Goal: Check status: Check status

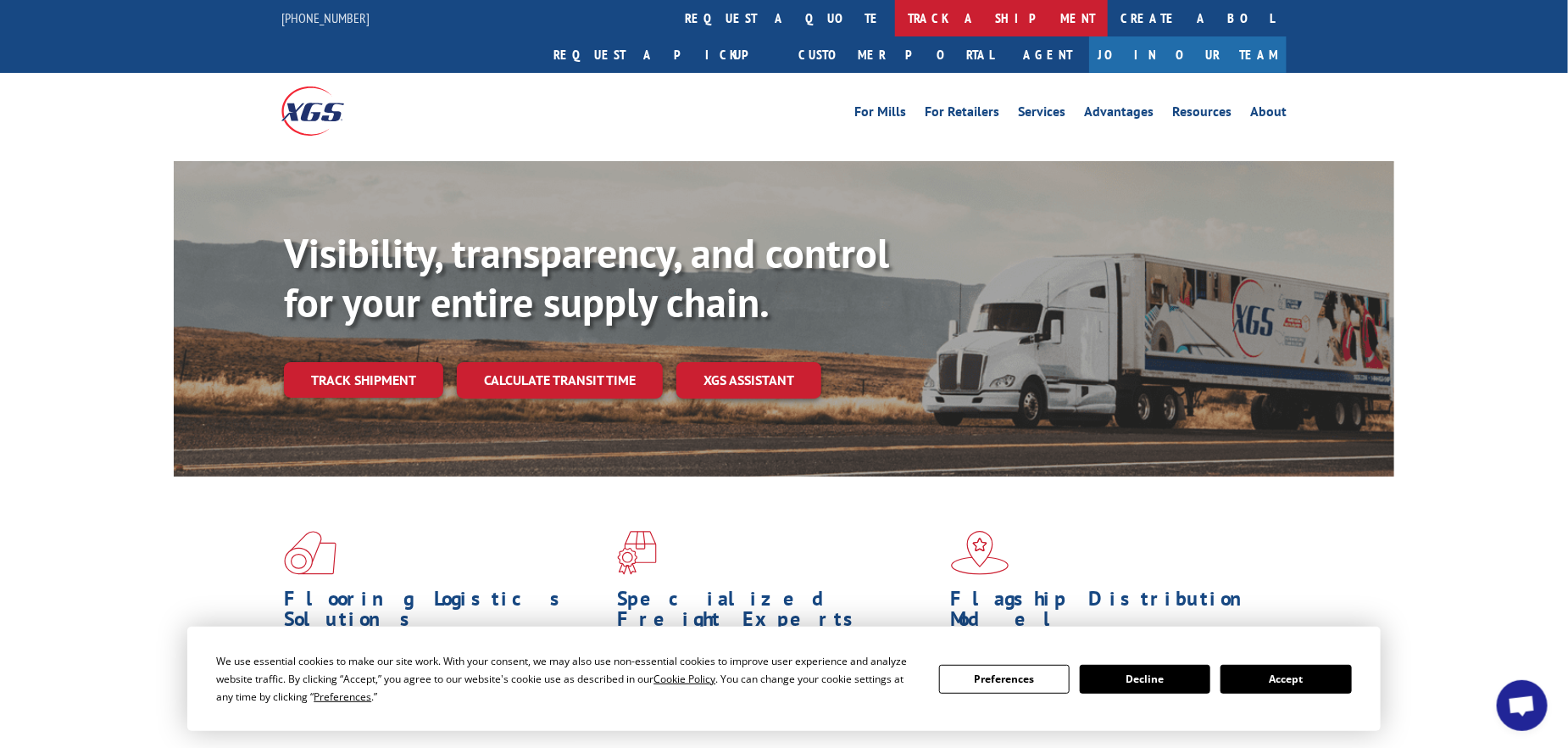
click at [895, 18] on link "track a shipment" at bounding box center [1001, 18] width 213 height 37
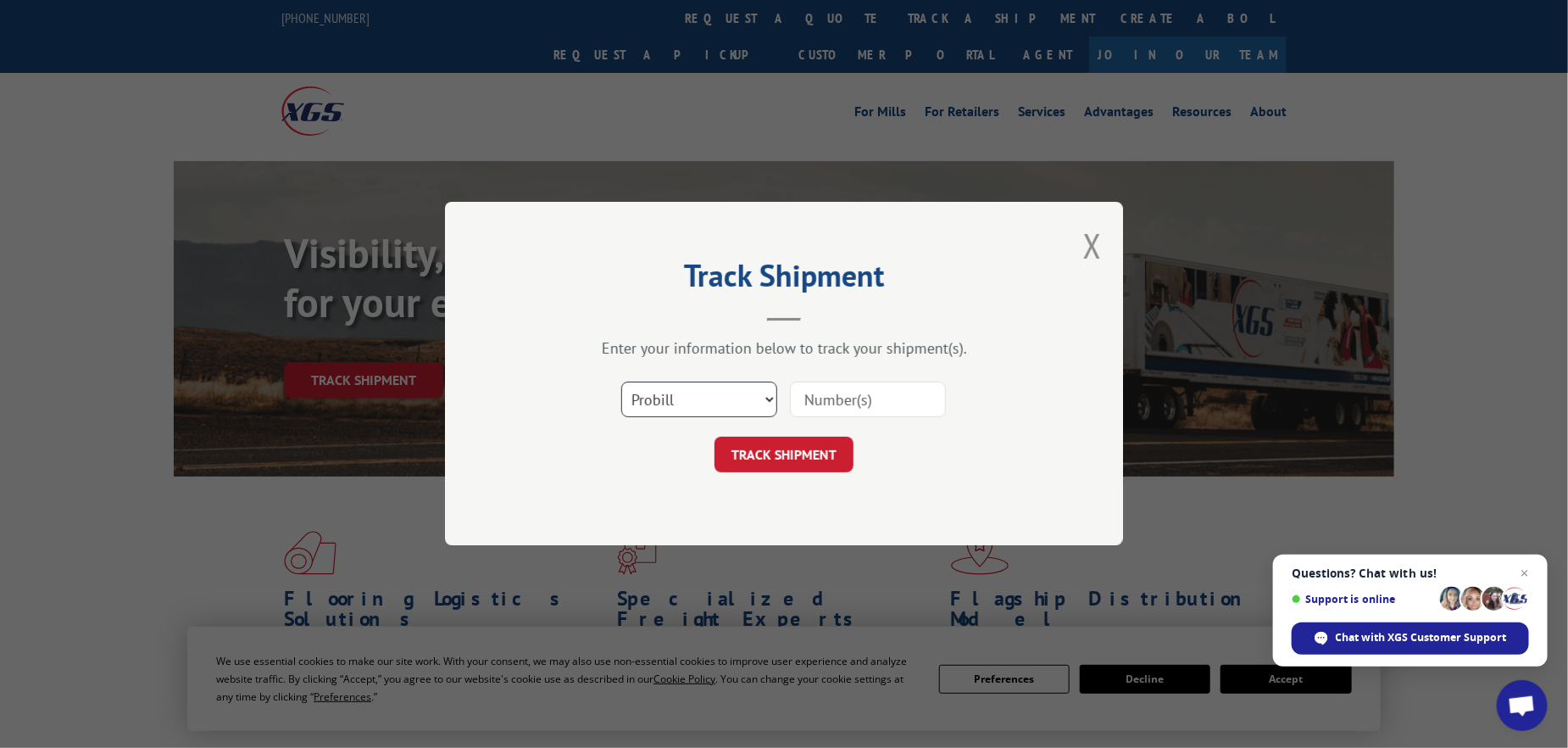
click at [767, 401] on select "Select category... Probill BOL PO" at bounding box center [699, 400] width 156 height 36
select select "bol"
click at [621, 383] on select "Select category... Probill BOL PO" at bounding box center [699, 400] width 156 height 36
click at [838, 406] on input at bounding box center [867, 400] width 156 height 36
type input "14831847"
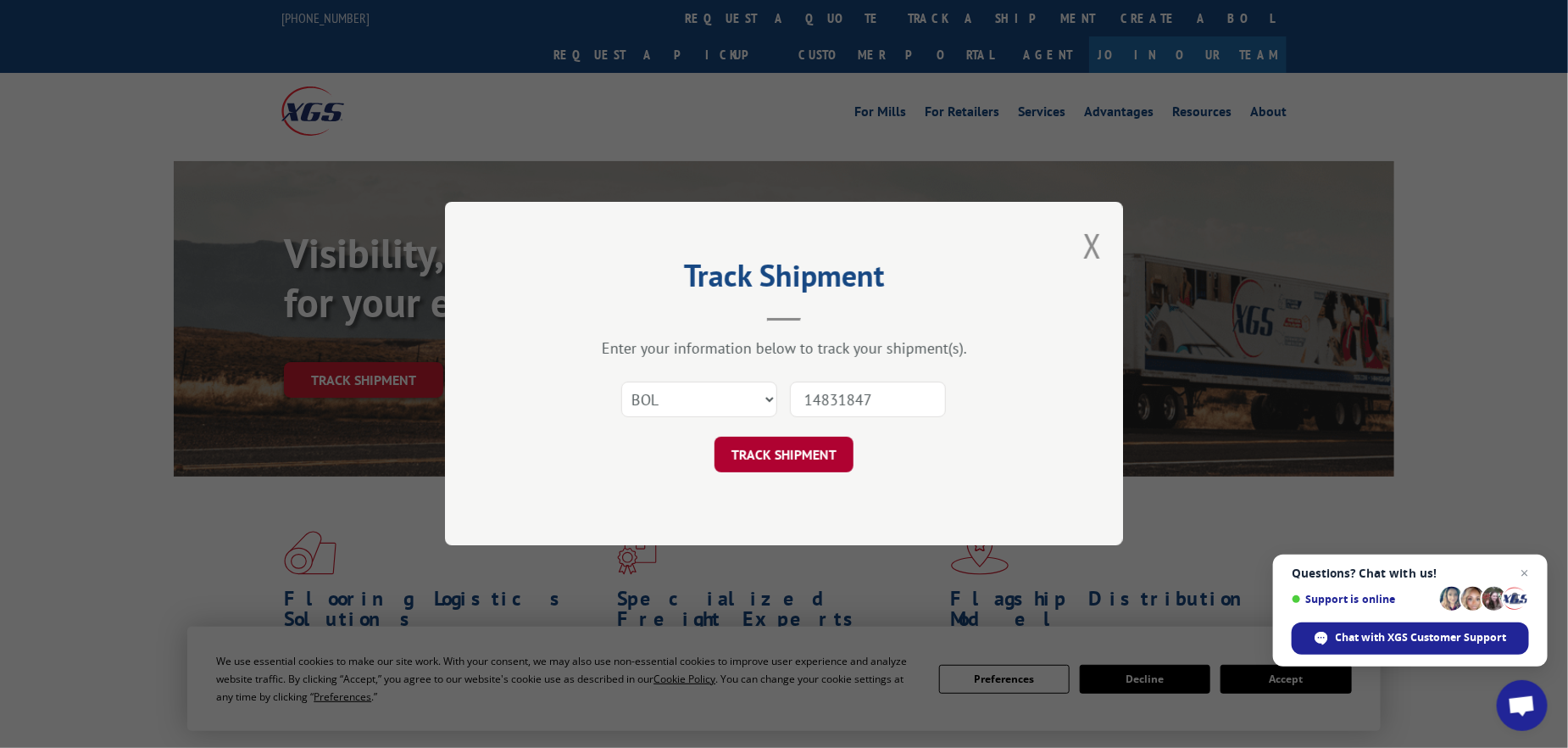
click at [796, 457] on button "TRACK SHIPMENT" at bounding box center [784, 455] width 139 height 36
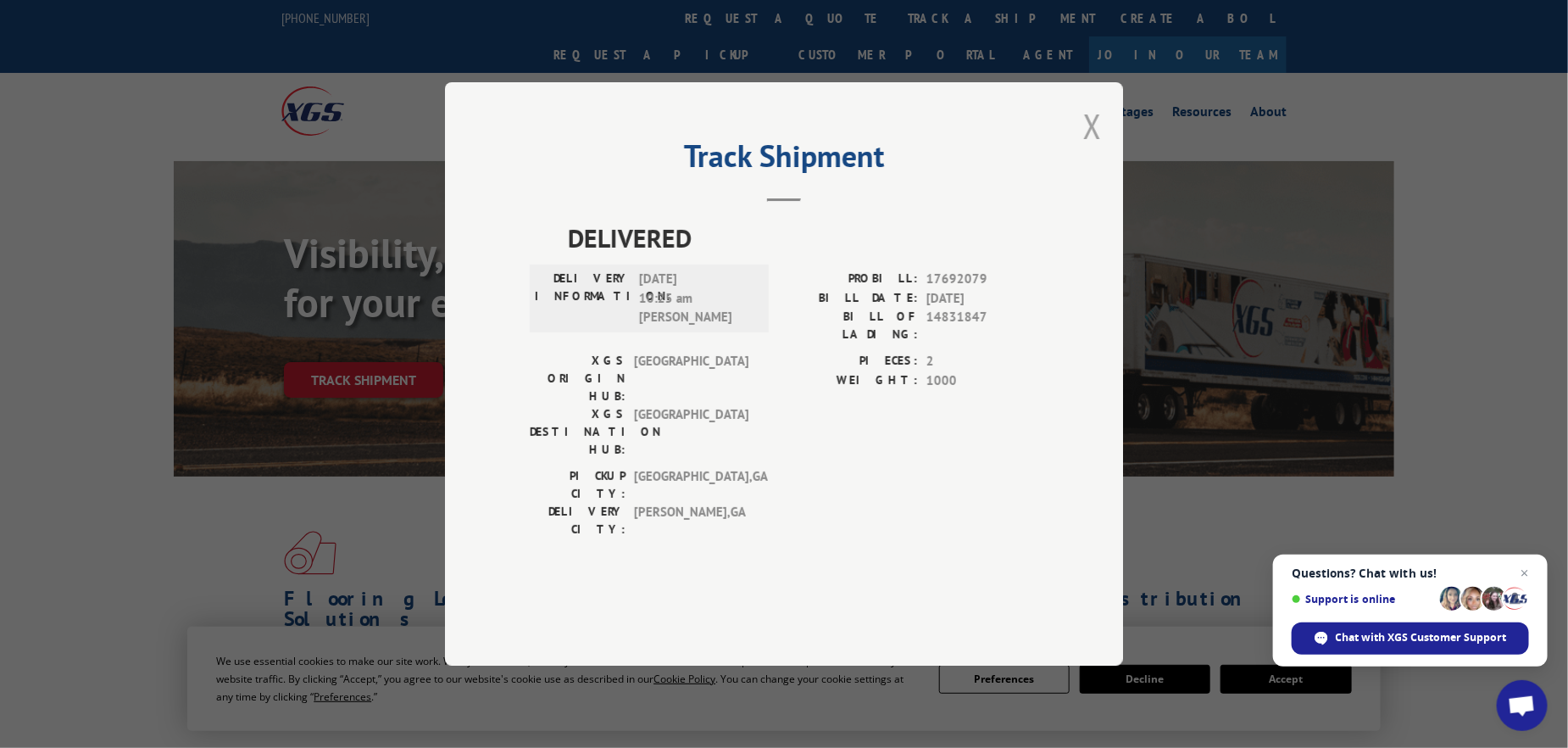
click at [1094, 149] on button "Close modal" at bounding box center [1091, 125] width 18 height 45
